Goal: Check status: Check status

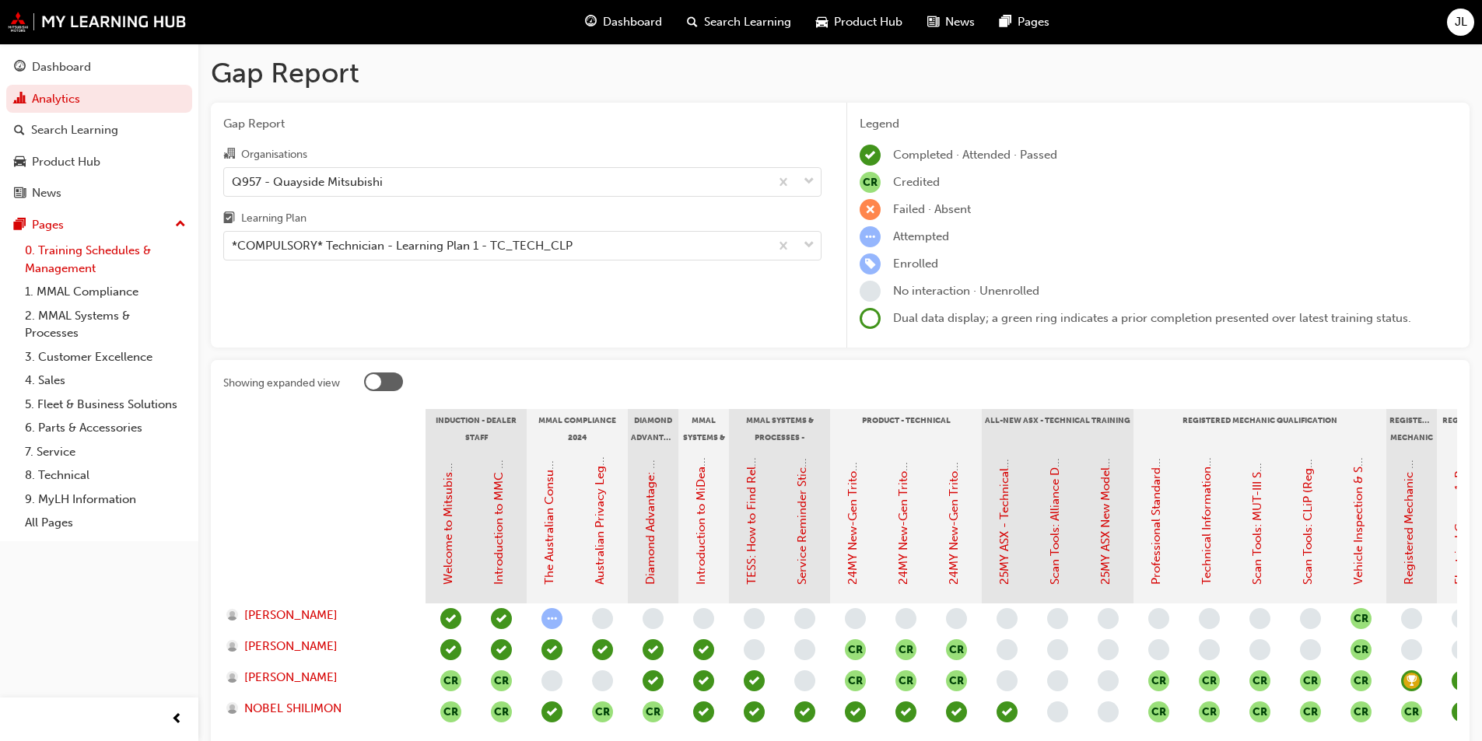
click at [58, 252] on link "0. Training Schedules & Management" at bounding box center [105, 259] width 173 height 41
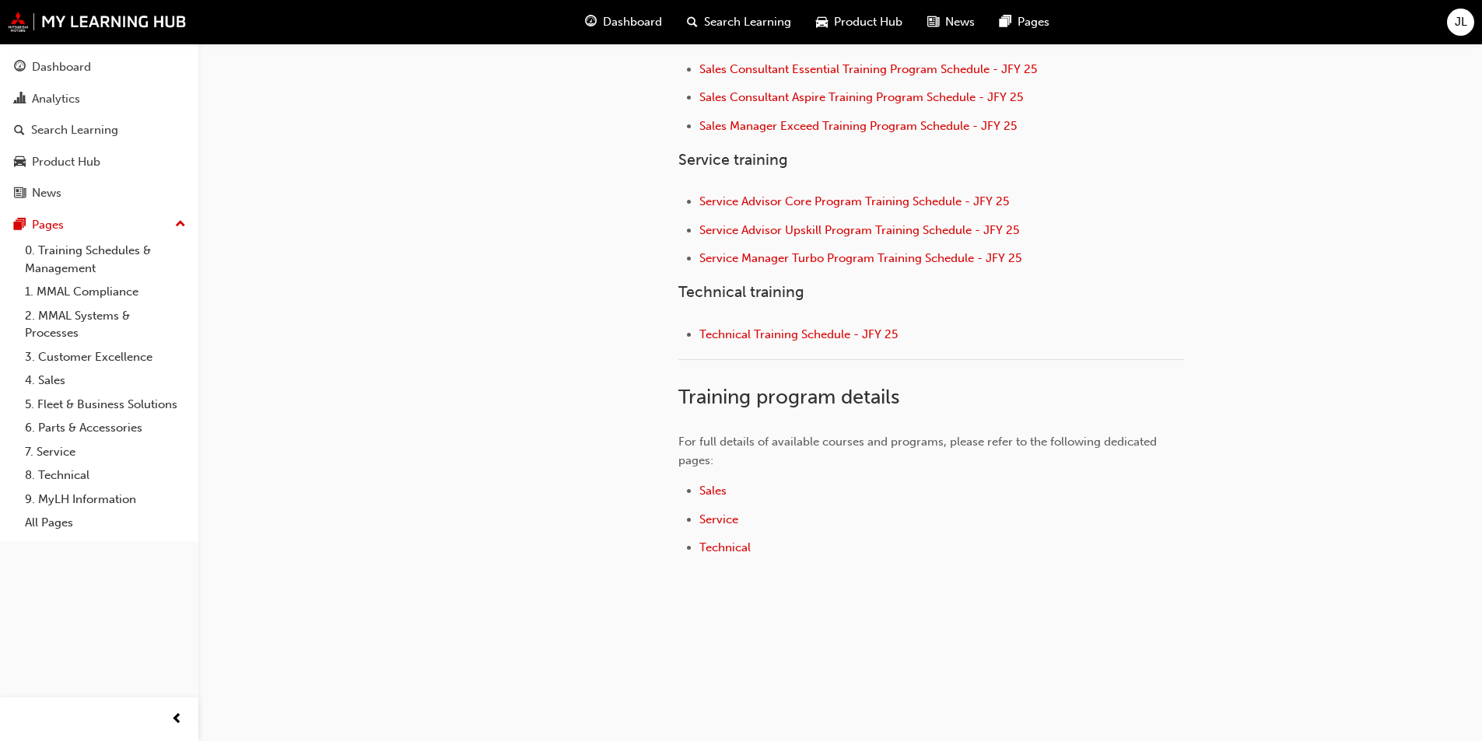
scroll to position [582, 0]
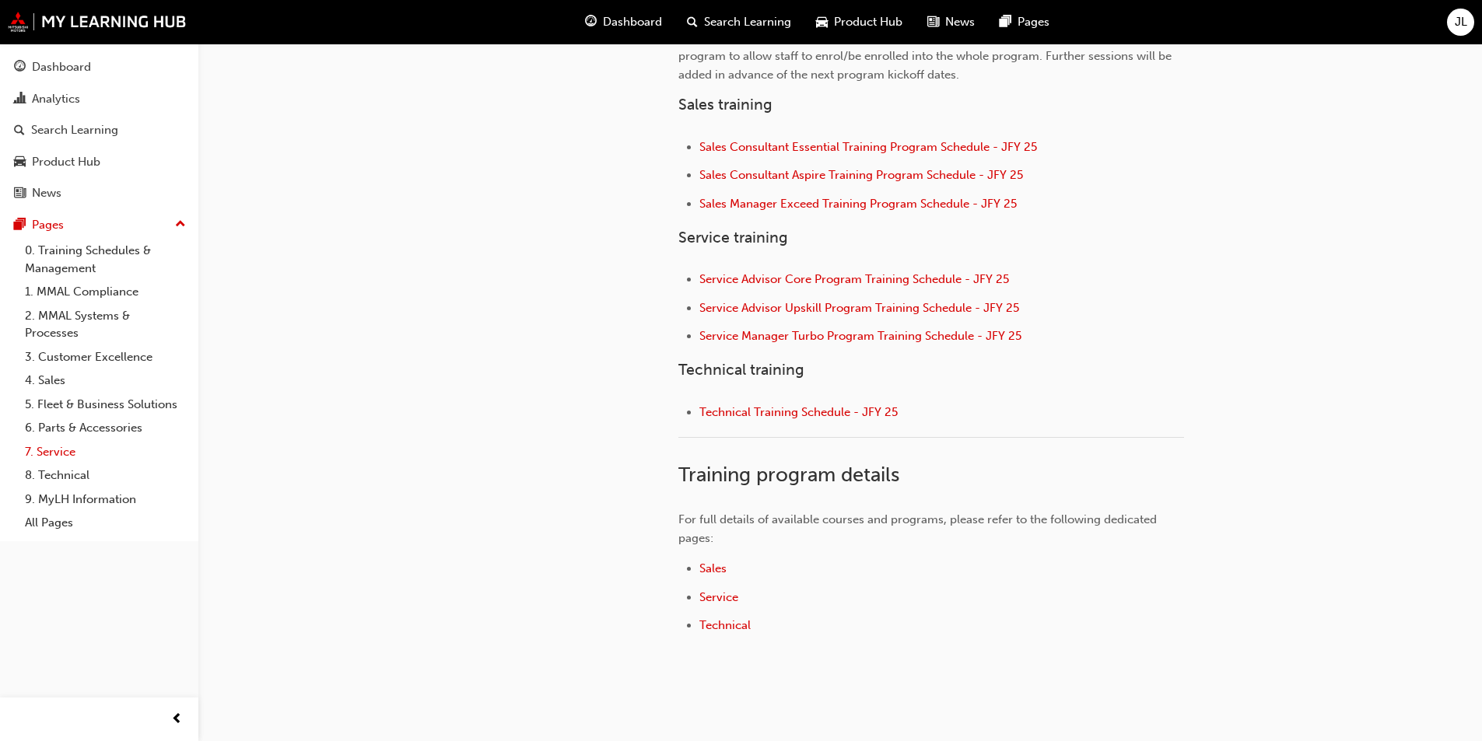
click at [70, 450] on link "7. Service" at bounding box center [105, 452] width 173 height 24
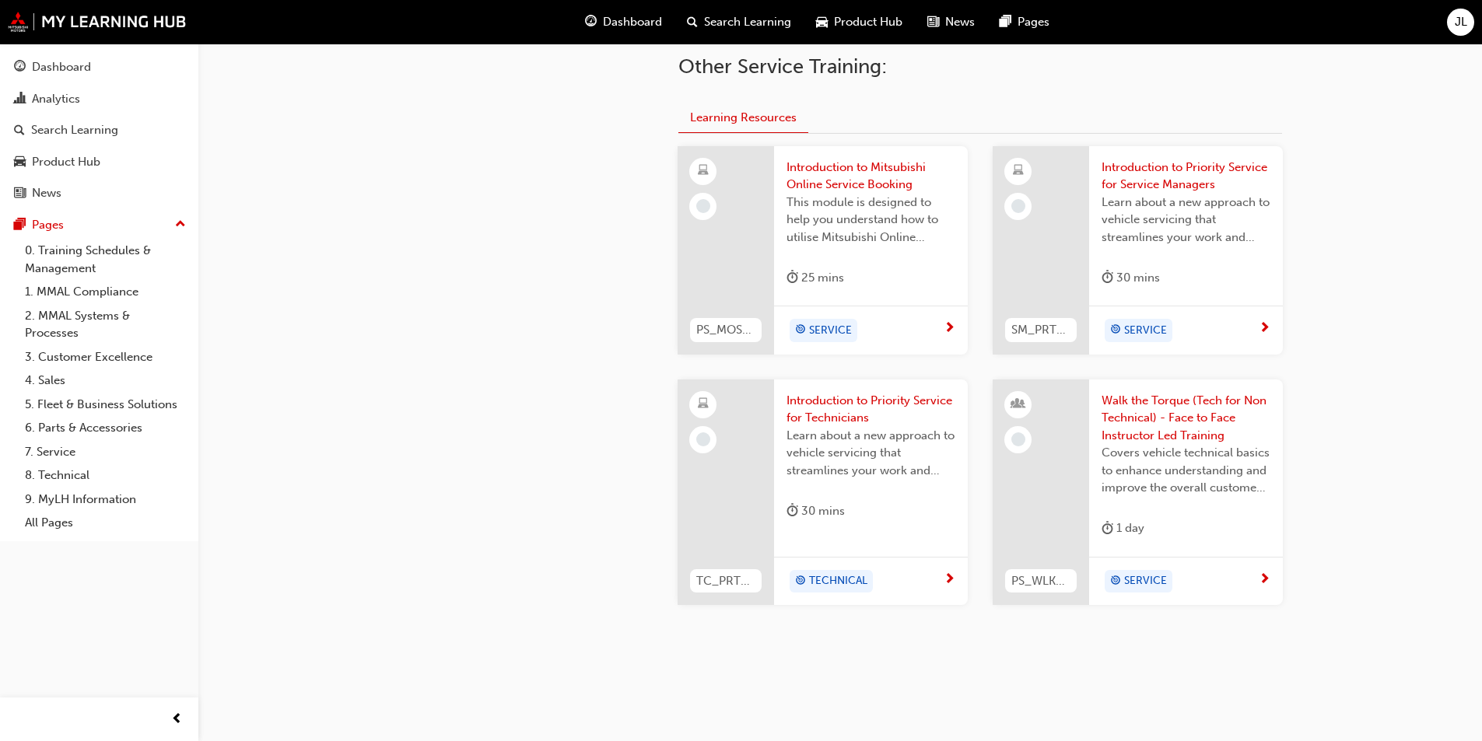
scroll to position [649, 0]
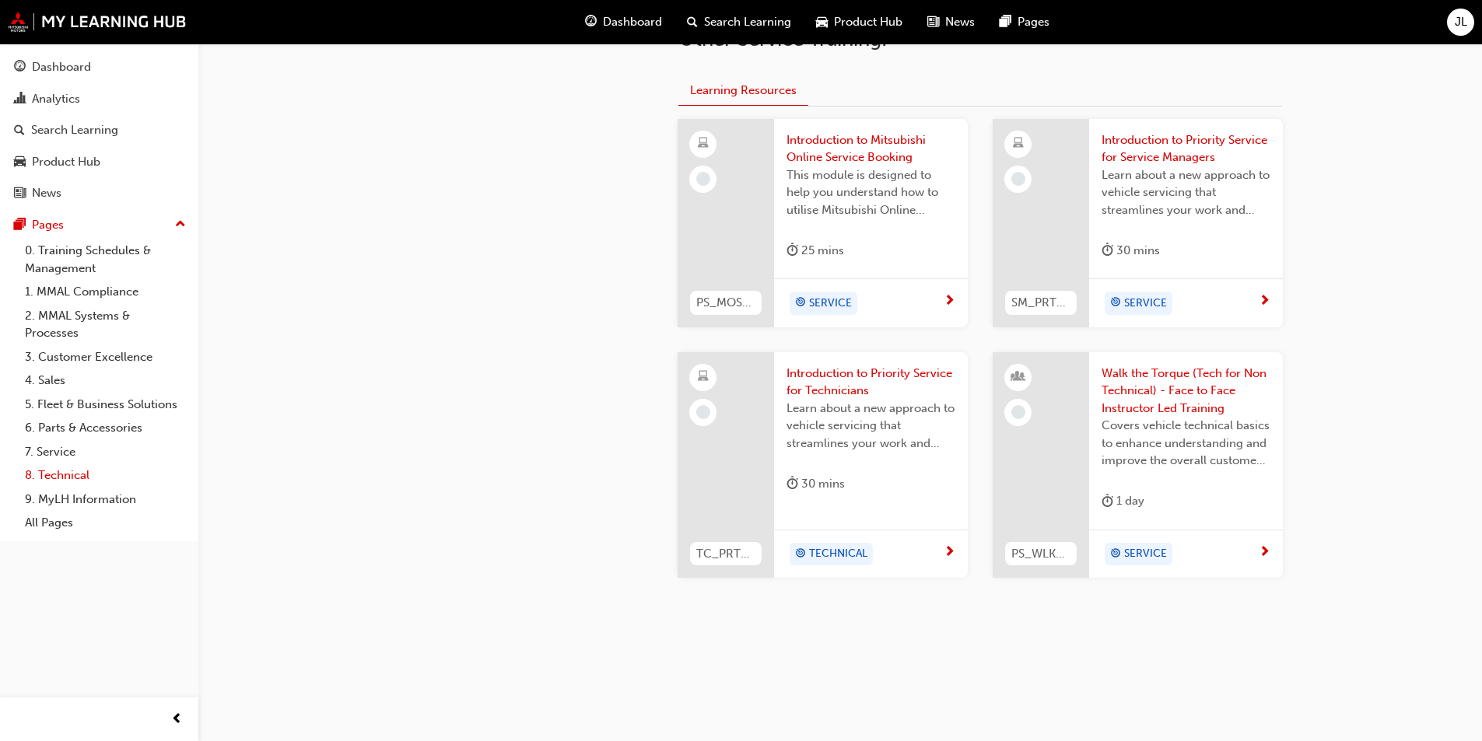
click at [60, 473] on link "8. Technical" at bounding box center [105, 476] width 173 height 24
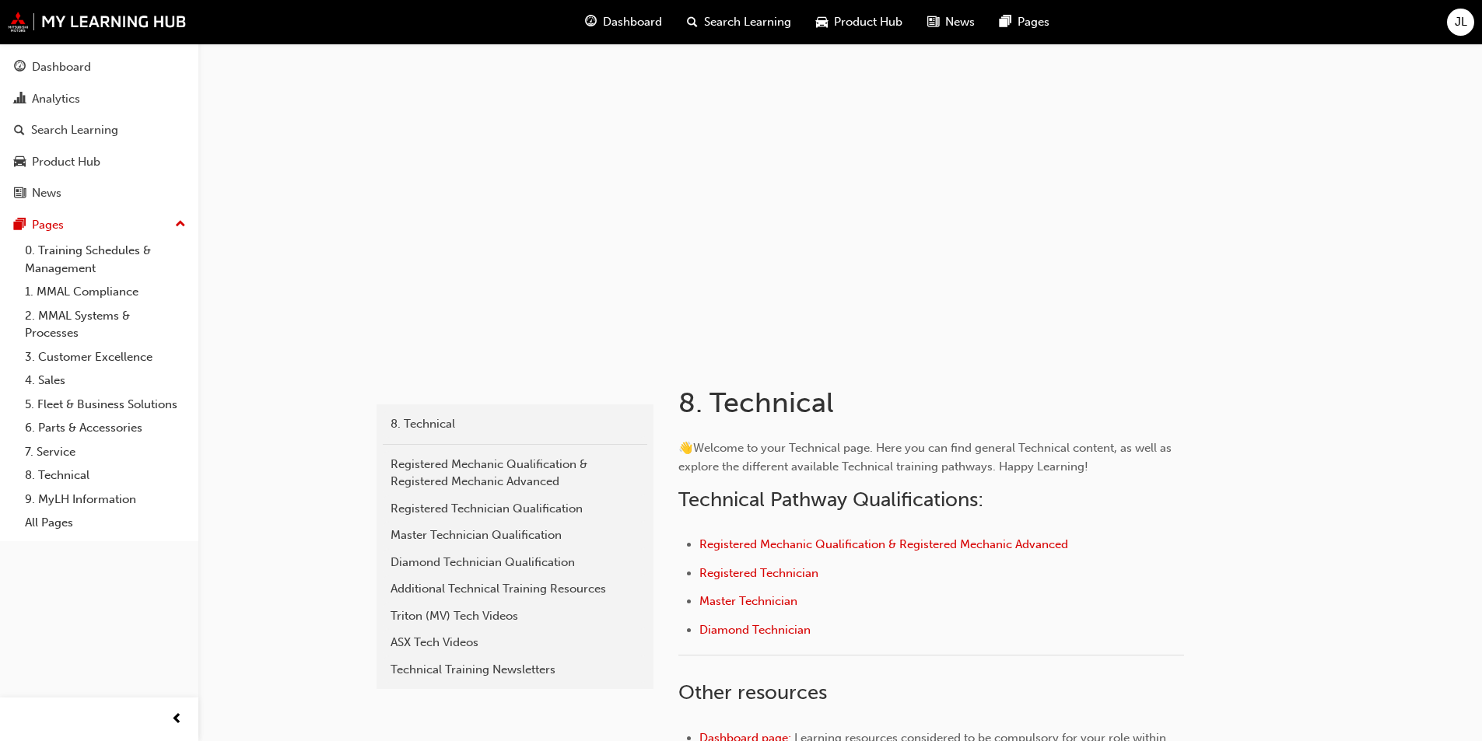
click at [723, 18] on span "Search Learning" at bounding box center [747, 22] width 87 height 18
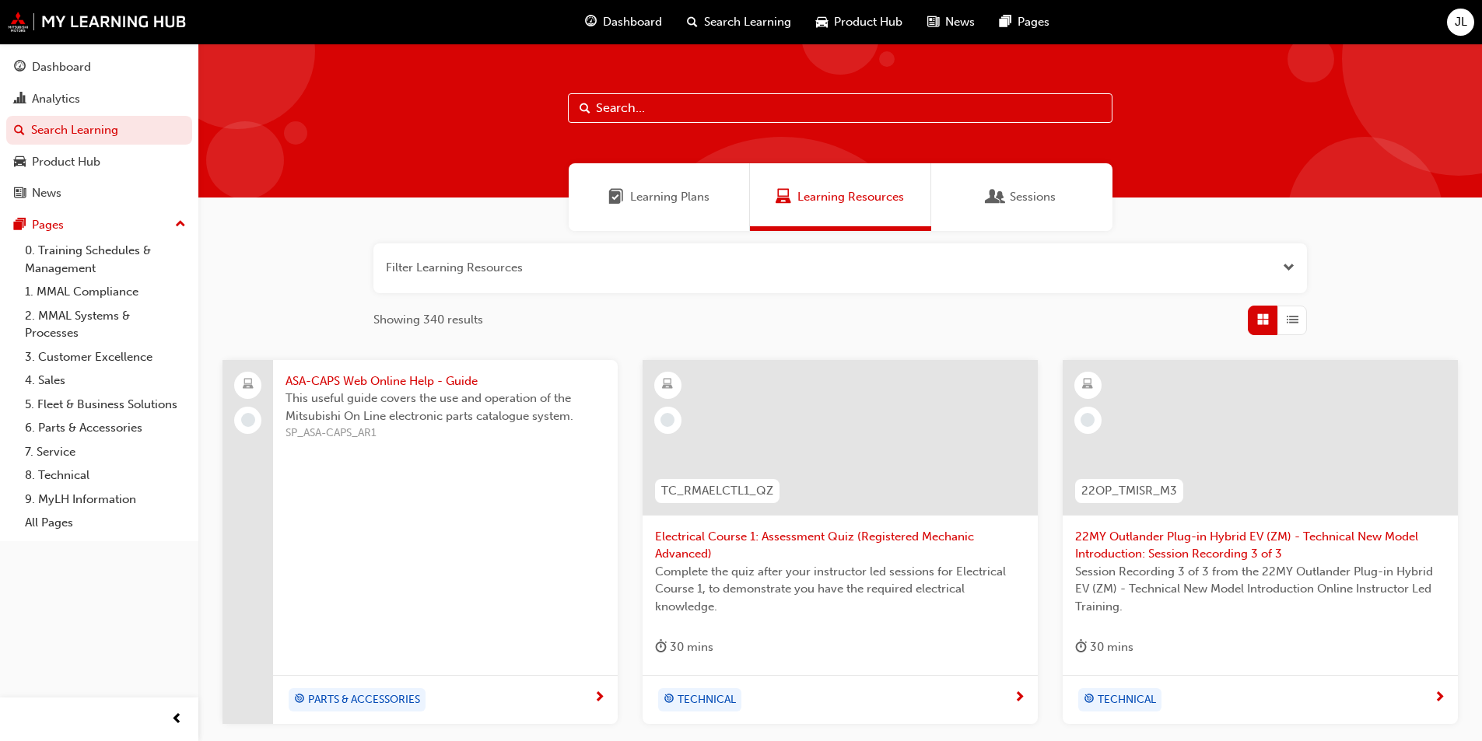
click at [673, 195] on span "Learning Plans" at bounding box center [669, 197] width 79 height 18
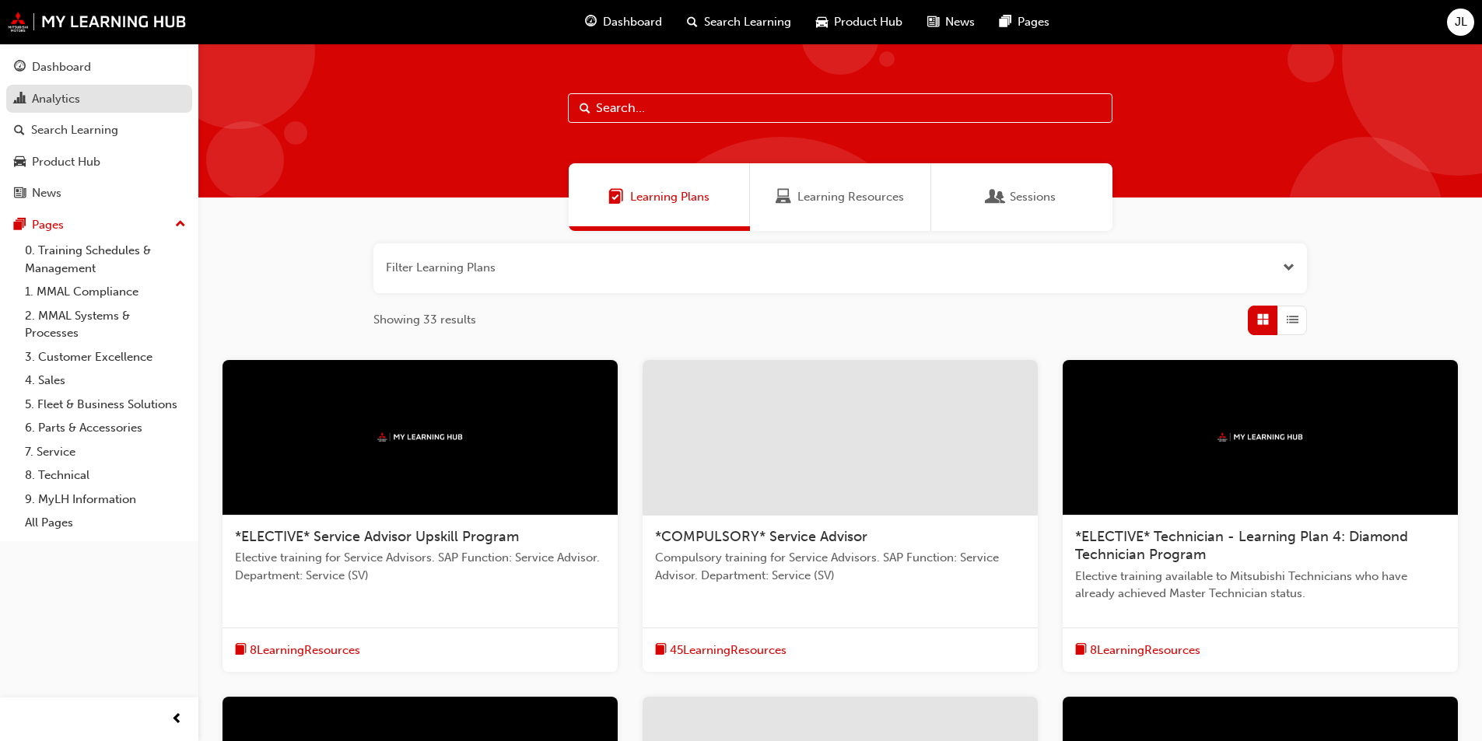
click at [83, 89] on div "Analytics" at bounding box center [99, 98] width 170 height 19
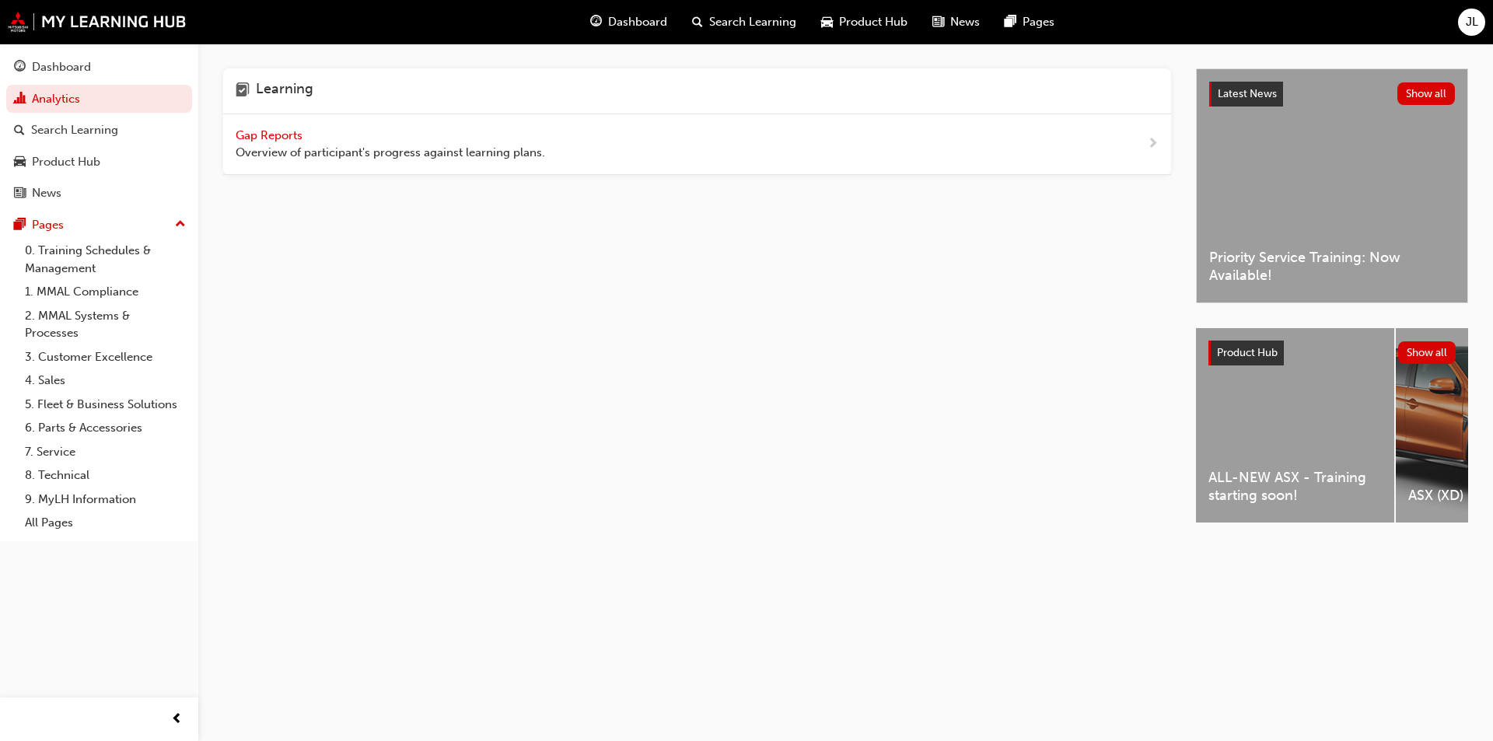
click at [432, 159] on span "Overview of participant's progress against learning plans." at bounding box center [391, 153] width 310 height 18
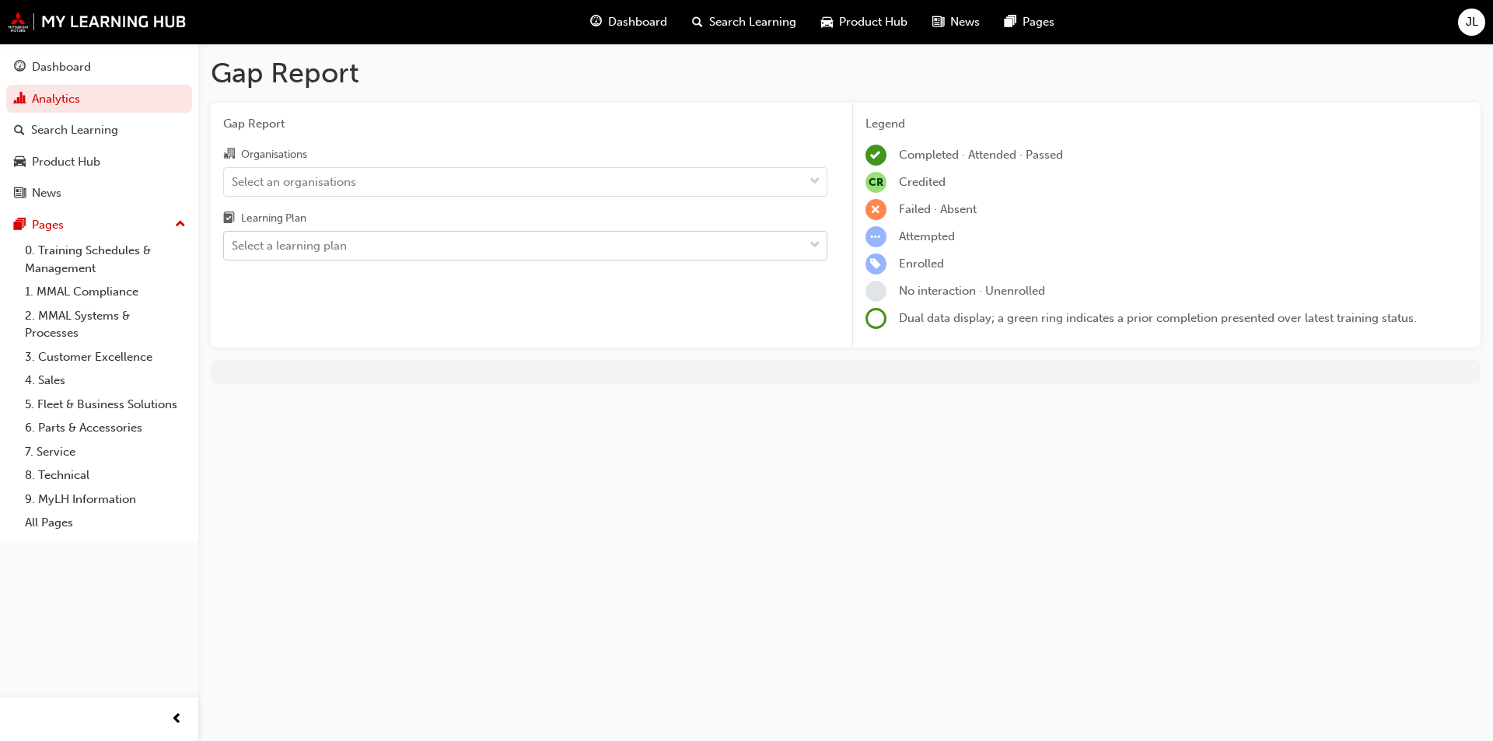
click at [465, 250] on div "Select a learning plan" at bounding box center [513, 246] width 579 height 27
click at [233, 250] on input "Learning Plan Select a learning plan" at bounding box center [233, 245] width 2 height 13
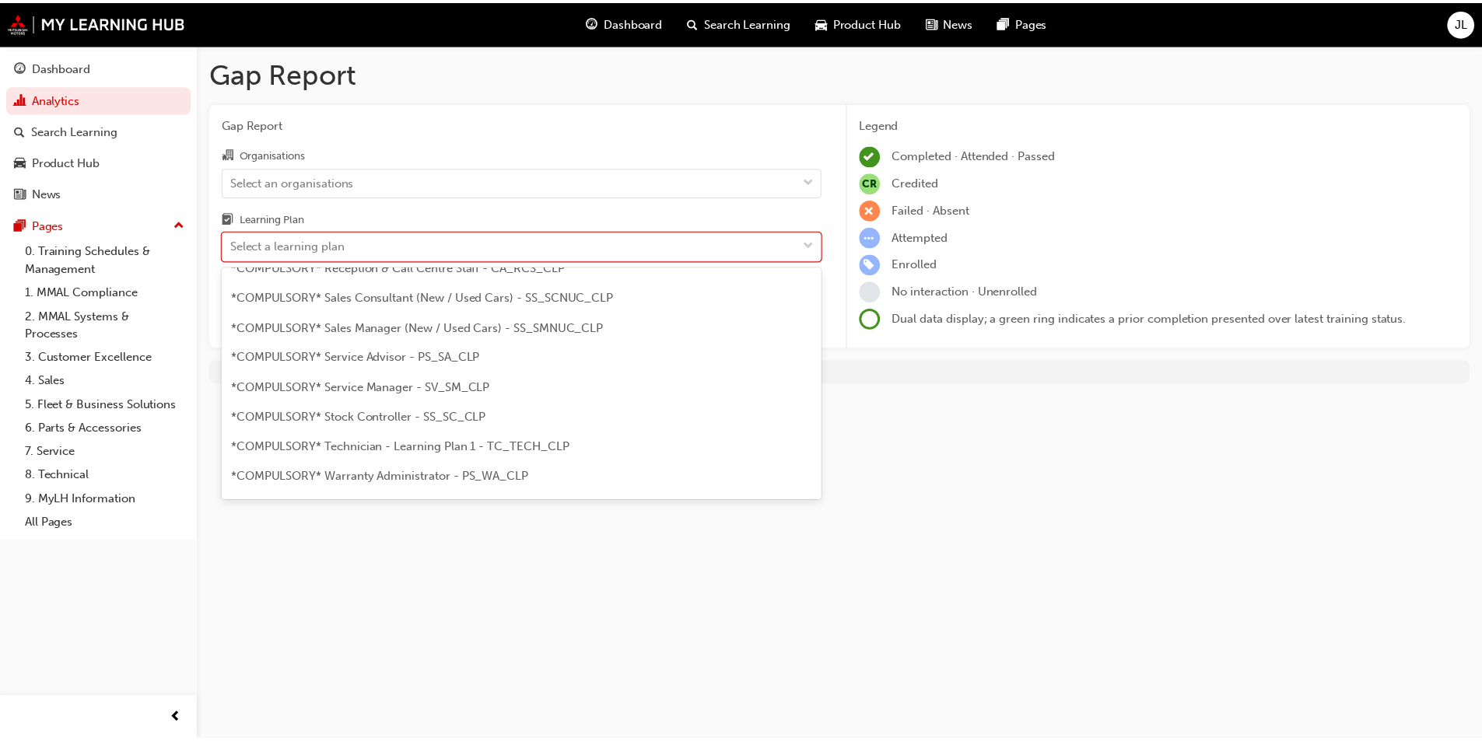
scroll to position [622, 0]
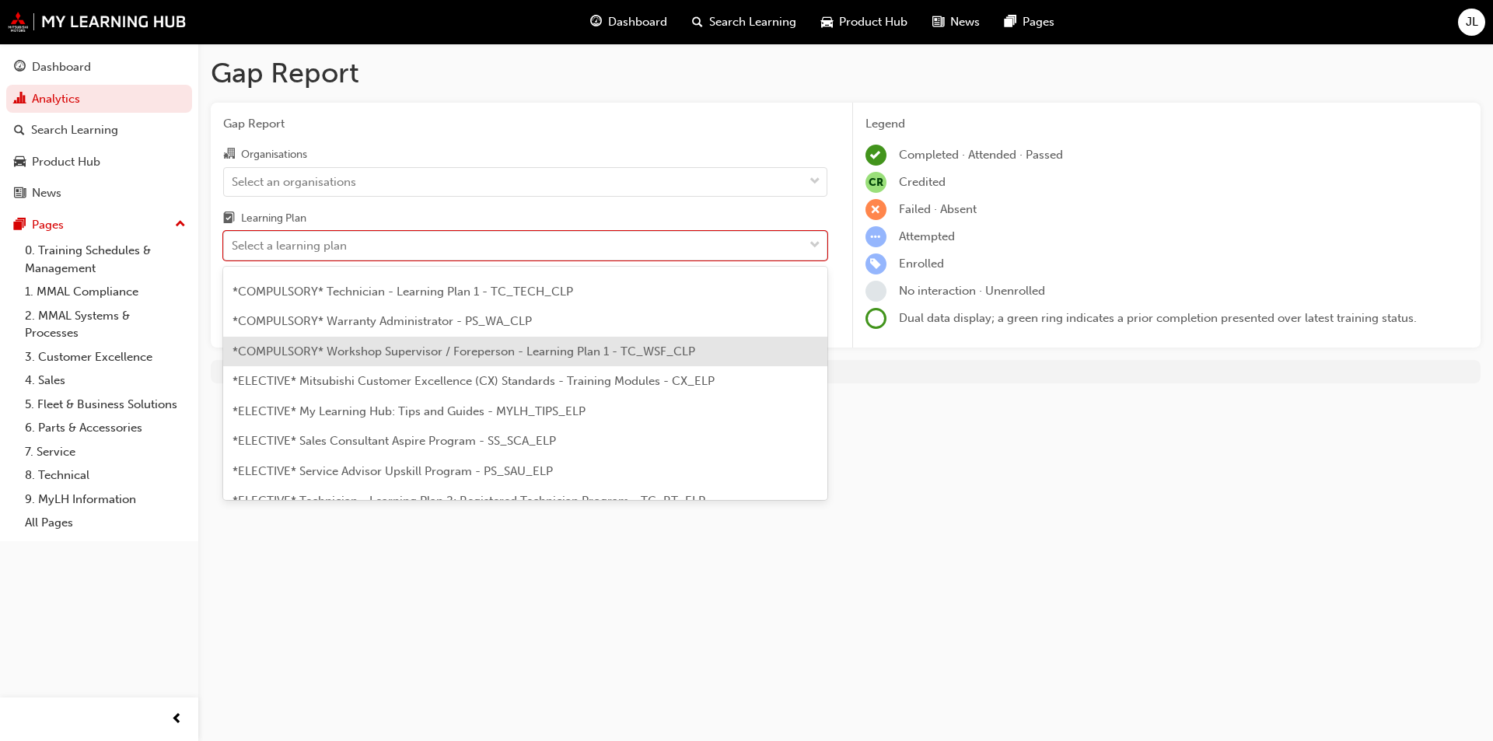
click at [490, 353] on span "*COMPULSORY* Workshop Supervisor / Foreperson - Learning Plan 1 - TC_WSF_CLP" at bounding box center [464, 352] width 463 height 14
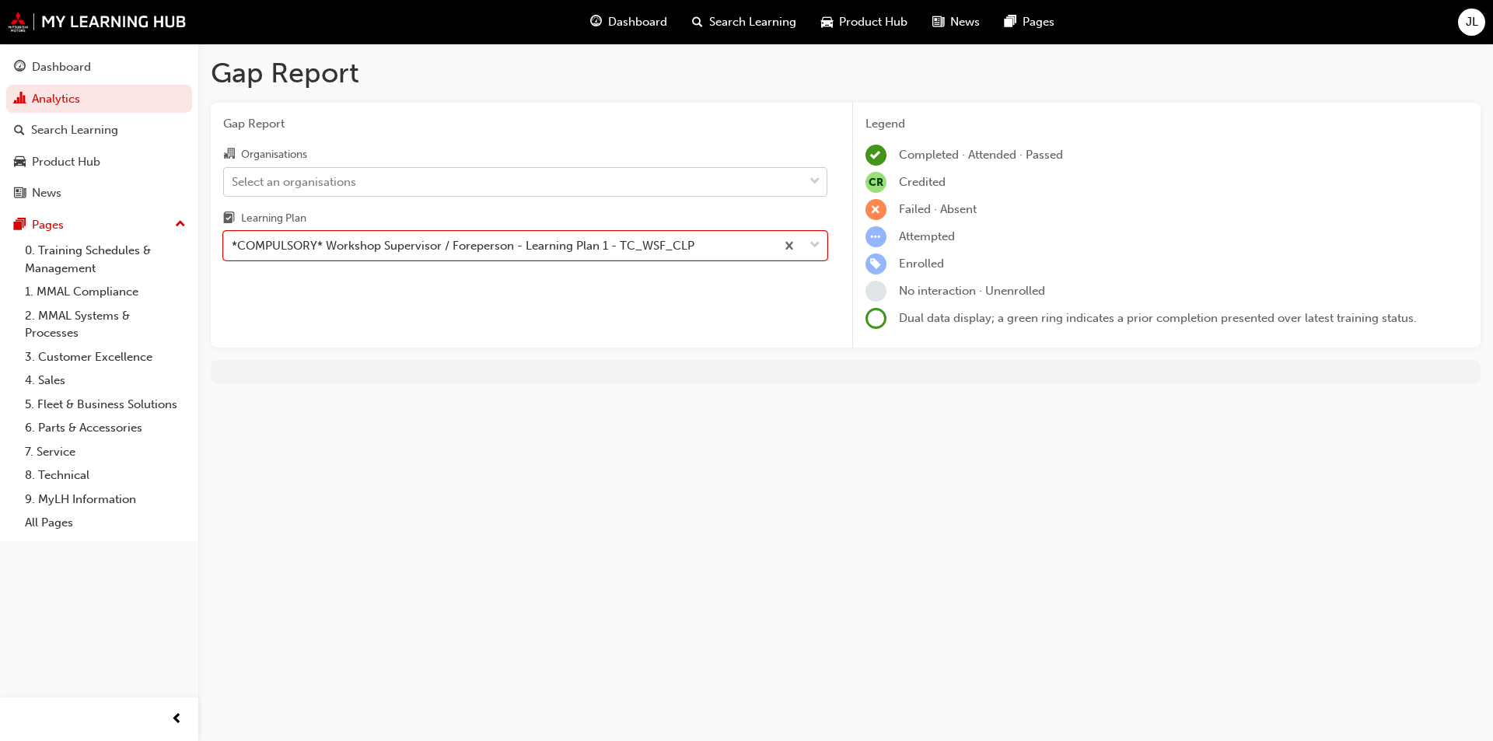
click at [556, 180] on div "Select an organisations" at bounding box center [513, 181] width 579 height 27
click at [233, 180] on input "Organisations Select an organisations" at bounding box center [233, 180] width 2 height 13
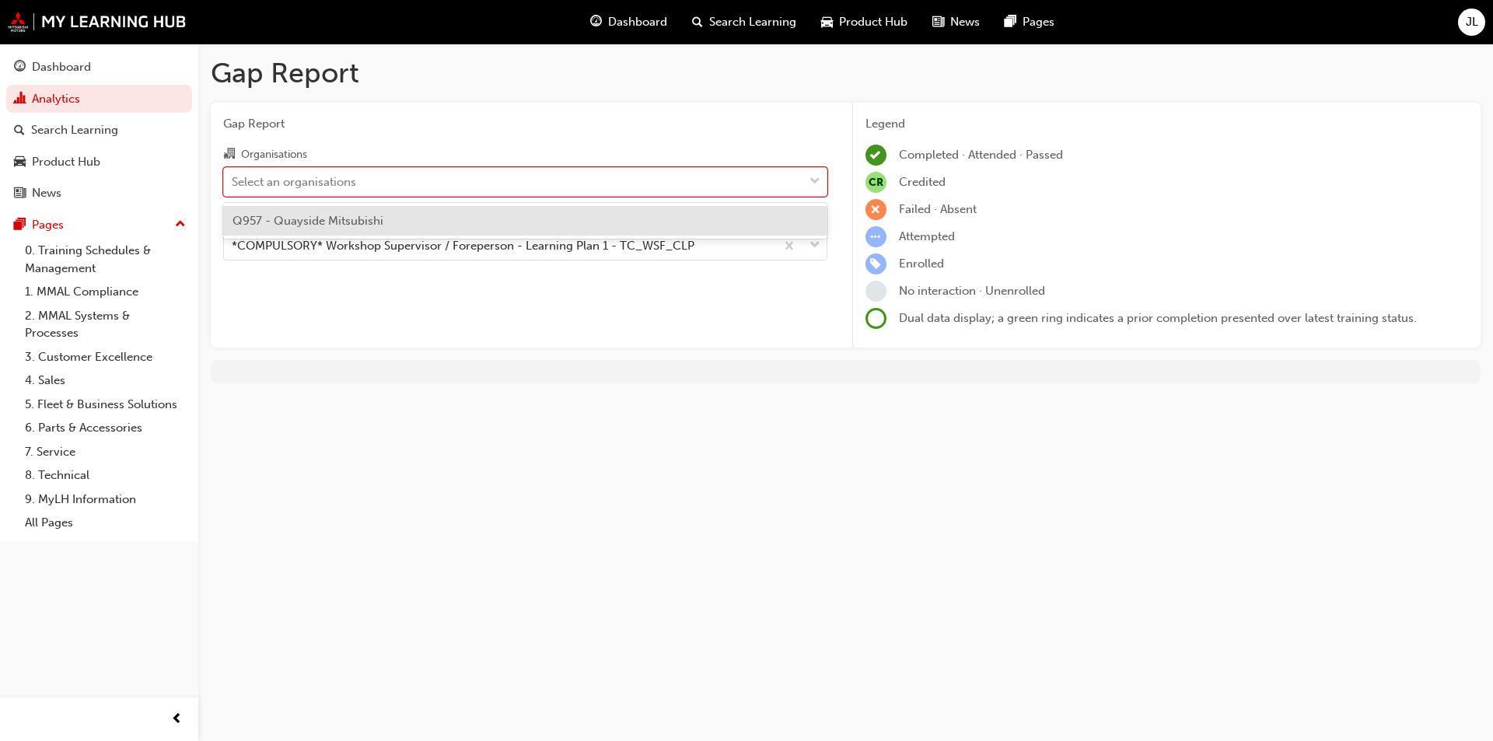
click at [550, 225] on div "Q957 - Quayside Mitsubishi" at bounding box center [525, 221] width 604 height 30
